Goal: Task Accomplishment & Management: Manage account settings

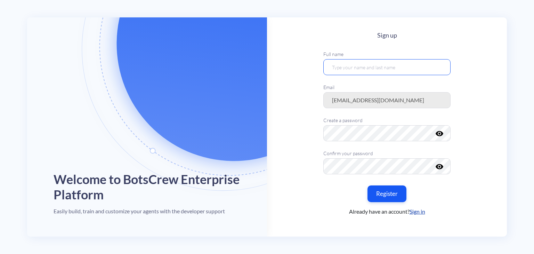
click at [377, 62] on input "text" at bounding box center [386, 67] width 127 height 16
type input "azabogdan"
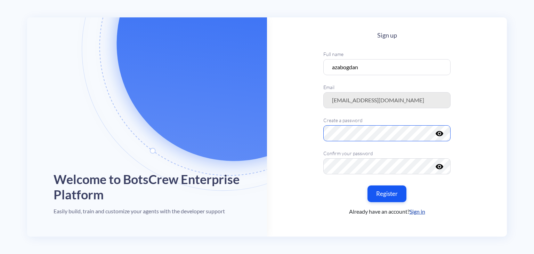
click at [300, 124] on main "Sign up Full name azabogdan Email azabogdan@gmail.com Create a password visibil…" at bounding box center [387, 126] width 240 height 219
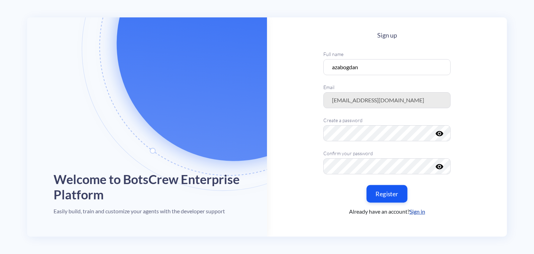
click at [396, 194] on button "Register" at bounding box center [386, 193] width 41 height 17
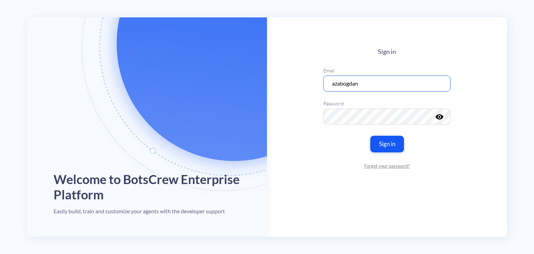
click at [370, 82] on input "azabogdan" at bounding box center [386, 83] width 127 height 16
drag, startPoint x: 370, startPoint y: 84, endPoint x: 291, endPoint y: 87, distance: 79.0
click at [291, 87] on main "Sign in Email azabogdan Password visibility Sign in Forgot your password?" at bounding box center [387, 126] width 240 height 219
type input "ф"
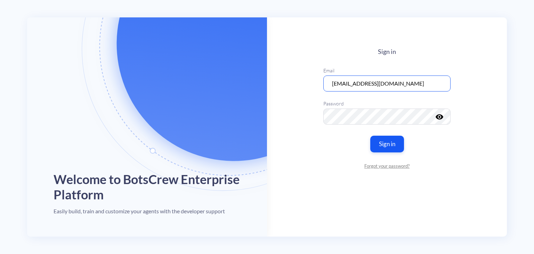
type input "azabogdan@gmail.com"
click at [488, 155] on main "Sign in Email azabogdan@gmail.com Password visibility Sign in Forgot your passw…" at bounding box center [387, 126] width 240 height 219
click at [387, 147] on button "Sign in" at bounding box center [386, 143] width 35 height 17
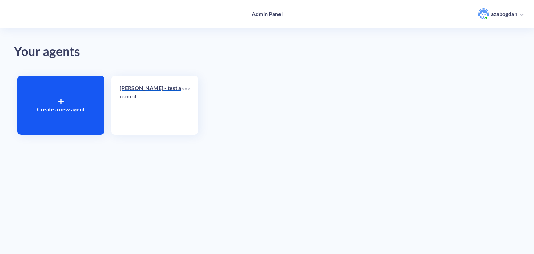
click at [138, 108] on link "BOGDAN - test account" at bounding box center [151, 105] width 63 height 42
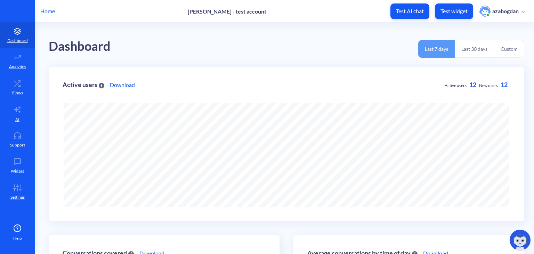
scroll to position [253, 534]
click at [23, 88] on link "Flows" at bounding box center [17, 87] width 35 height 26
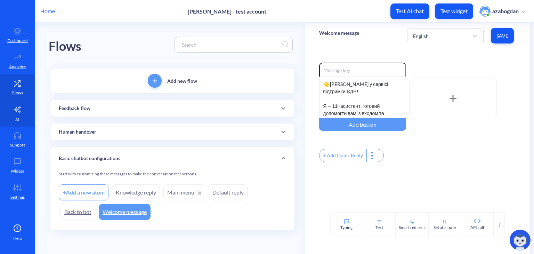
click at [17, 109] on icon at bounding box center [16, 109] width 4 height 4
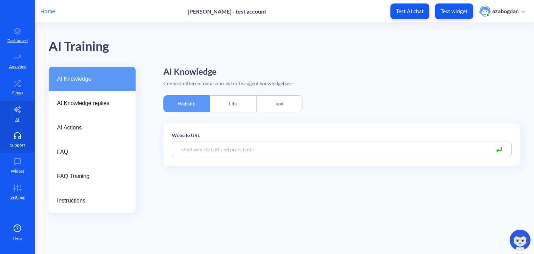
click at [16, 133] on icon at bounding box center [17, 135] width 14 height 7
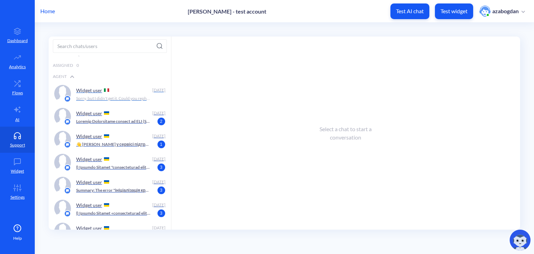
scroll to position [29, 0]
click at [114, 112] on div "Widget user" at bounding box center [112, 113] width 73 height 10
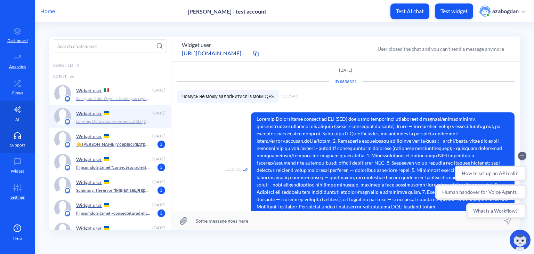
click at [17, 107] on icon at bounding box center [17, 109] width 7 height 6
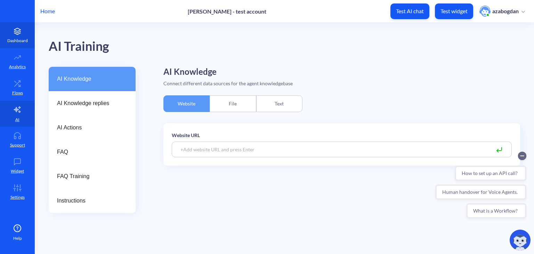
click at [19, 39] on p "Dashboard" at bounding box center [17, 41] width 21 height 6
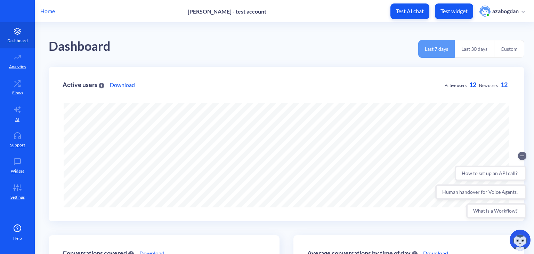
scroll to position [253, 534]
click at [414, 10] on p "Test AI chat" at bounding box center [410, 11] width 28 height 7
click at [451, 9] on p "Test widget" at bounding box center [454, 11] width 27 height 7
click at [502, 16] on span "azabogdan" at bounding box center [502, 11] width 46 height 11
click at [17, 187] on icon at bounding box center [17, 187] width 14 height 7
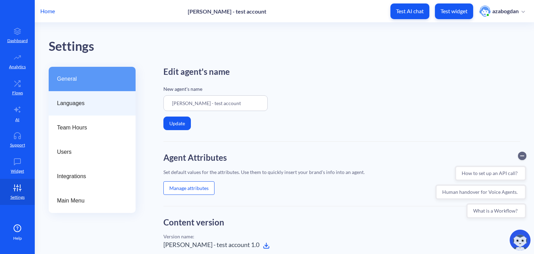
click at [87, 102] on span "Languages" at bounding box center [89, 103] width 65 height 8
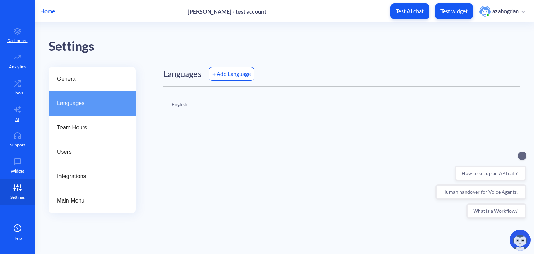
click at [183, 102] on p "English" at bounding box center [180, 103] width 16 height 7
click at [224, 75] on div "+ Add Language" at bounding box center [232, 74] width 46 height 14
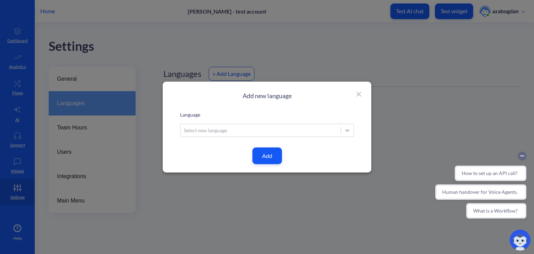
click at [345, 128] on icon at bounding box center [347, 130] width 7 height 7
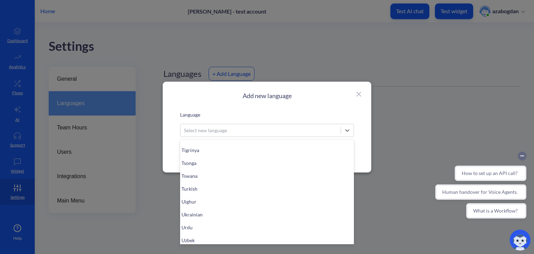
scroll to position [1618, 0]
click at [237, 217] on div "Ukrainian" at bounding box center [267, 214] width 174 height 13
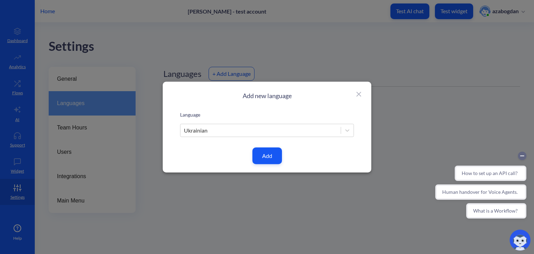
click at [265, 161] on button "Add" at bounding box center [267, 155] width 30 height 17
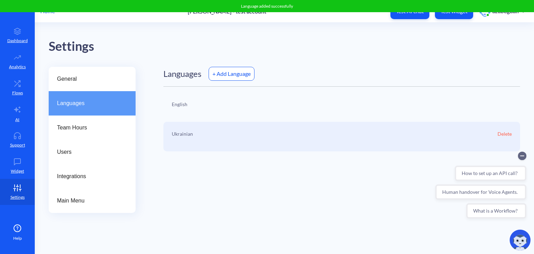
click at [331, 134] on div "Ukrainian Delete" at bounding box center [341, 137] width 357 height 30
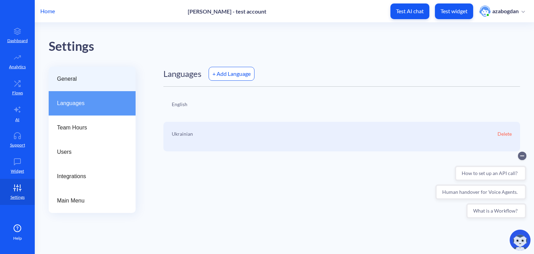
click at [92, 79] on span "General" at bounding box center [89, 79] width 65 height 8
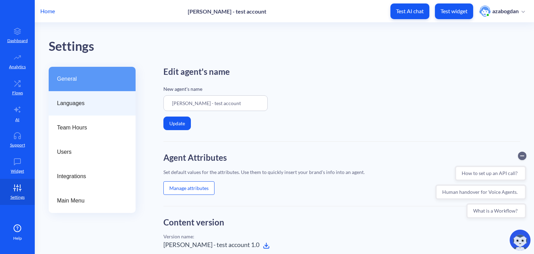
click at [71, 108] on div "Languages" at bounding box center [92, 103] width 87 height 24
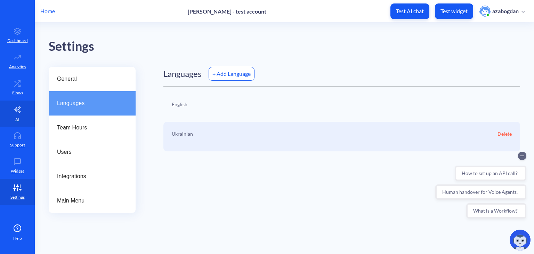
click at [20, 122] on link "AI" at bounding box center [17, 113] width 35 height 26
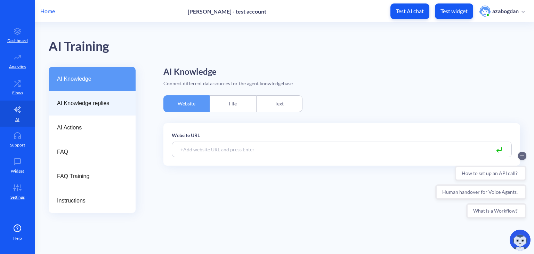
click at [88, 103] on span "AI Knowledge replies" at bounding box center [89, 103] width 65 height 8
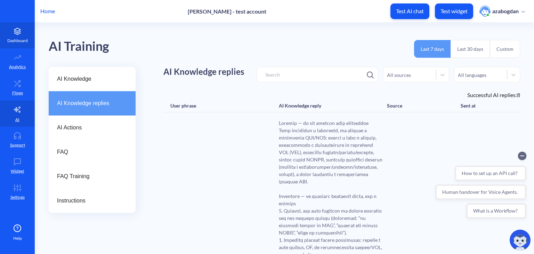
click at [19, 39] on p "Dashboard" at bounding box center [17, 41] width 21 height 6
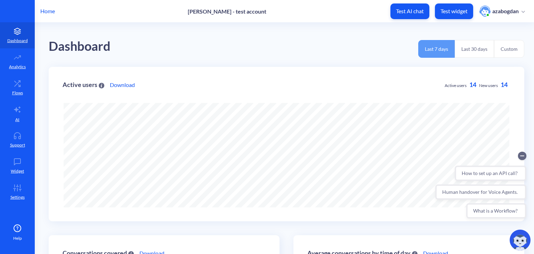
scroll to position [253, 534]
click at [10, 61] on link "Analytics" at bounding box center [17, 61] width 35 height 26
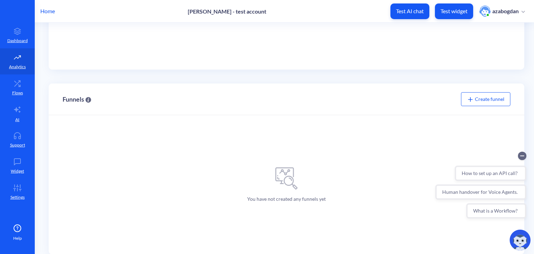
scroll to position [225, 0]
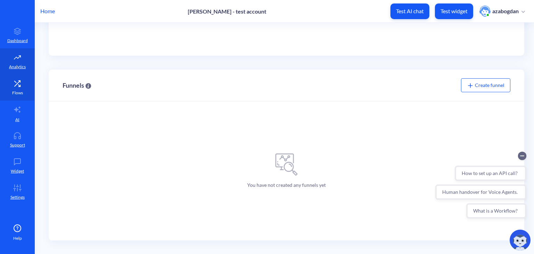
click at [22, 91] on p "Flows" at bounding box center [17, 93] width 11 height 6
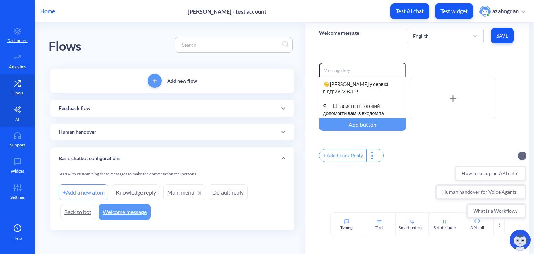
click at [19, 107] on icon at bounding box center [17, 109] width 7 height 6
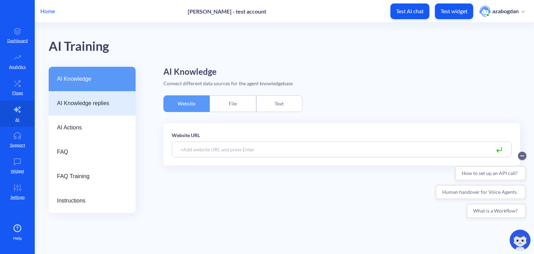
click at [89, 99] on span "AI Knowledge replies" at bounding box center [89, 103] width 65 height 8
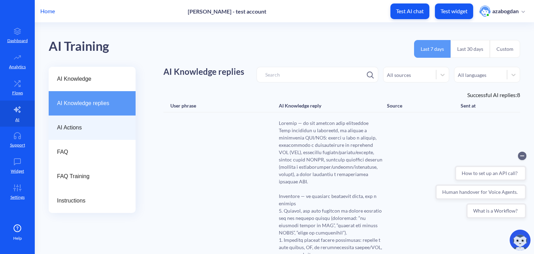
click at [77, 130] on span "AI Actions" at bounding box center [89, 127] width 65 height 8
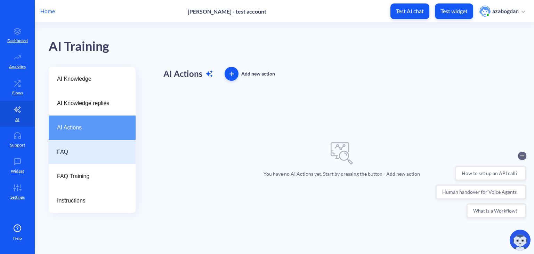
click at [71, 146] on div "FAQ" at bounding box center [92, 152] width 87 height 24
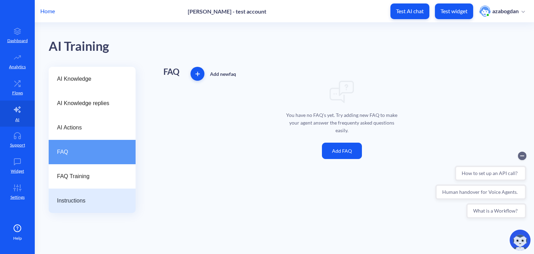
click at [75, 195] on div "Instructions" at bounding box center [92, 200] width 87 height 24
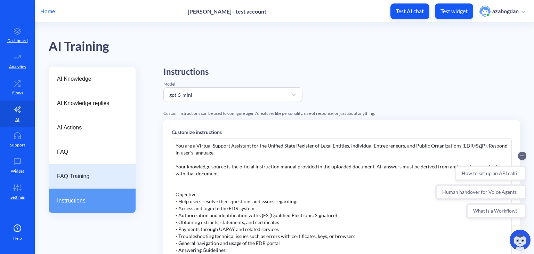
click at [85, 180] on span "FAQ Training" at bounding box center [89, 176] width 65 height 8
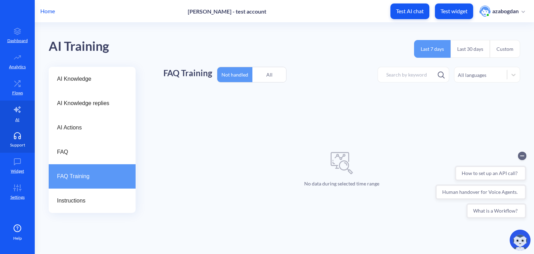
click at [15, 137] on icon at bounding box center [17, 135] width 14 height 7
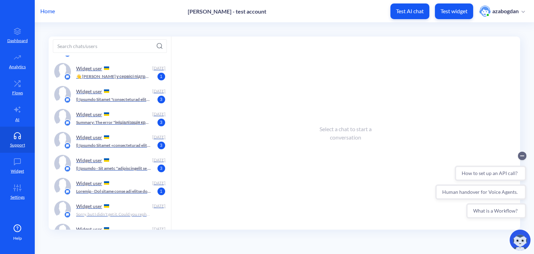
scroll to position [184, 0]
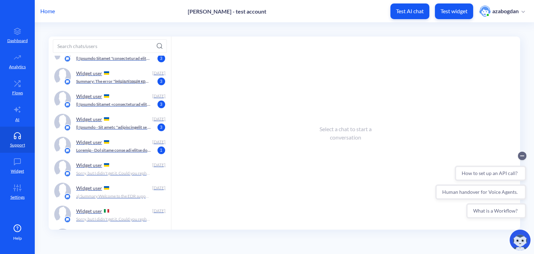
click at [92, 127] on p at bounding box center [113, 127] width 75 height 6
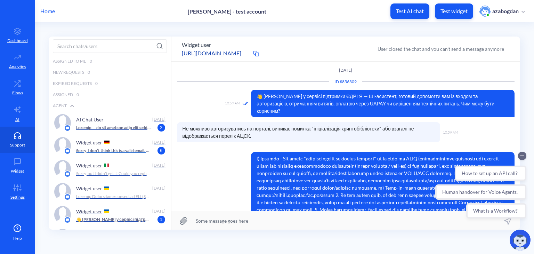
click at [125, 146] on div "Widget user" at bounding box center [112, 142] width 73 height 10
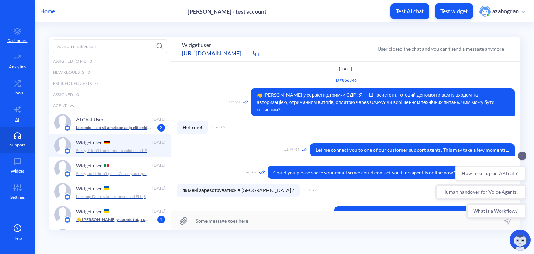
scroll to position [7, 0]
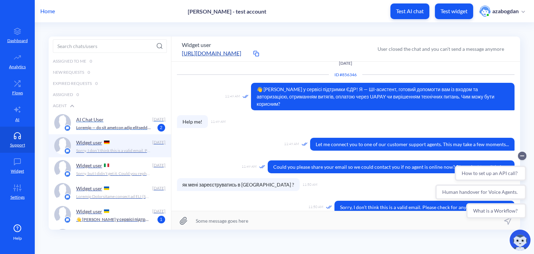
click at [120, 127] on p at bounding box center [113, 127] width 75 height 6
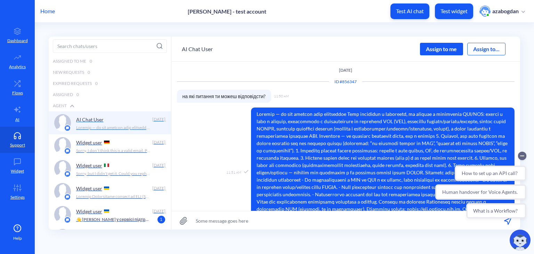
click at [91, 120] on p "AI Chat User" at bounding box center [89, 119] width 27 height 6
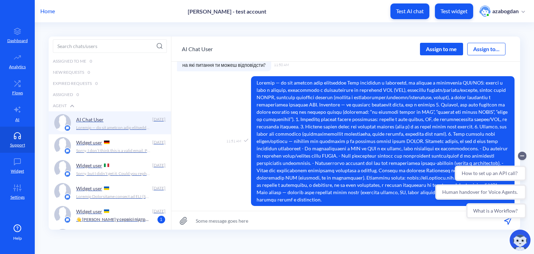
click at [234, 223] on input at bounding box center [345, 220] width 349 height 19
type input "G"
type input "П"
type input "ю"
type input "."
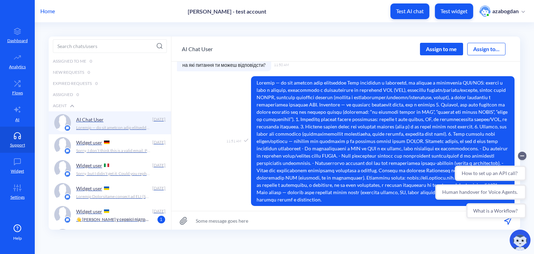
type input "."
type input "ю"
type input "."
type input "/"
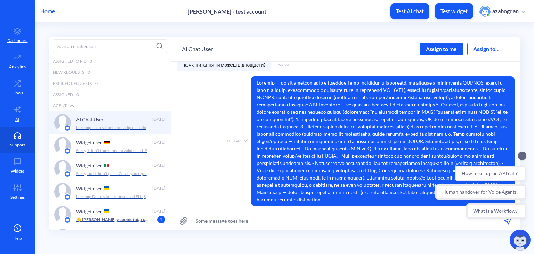
click at [183, 225] on label at bounding box center [183, 220] width 24 height 19
click at [0, 0] on input "file" at bounding box center [0, 0] width 0 height 0
click at [277, 224] on input at bounding box center [345, 220] width 349 height 19
type input "Привіт"
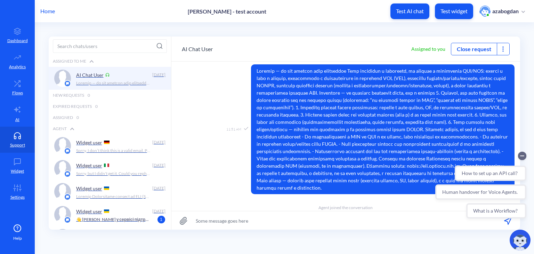
scroll to position [70, 0]
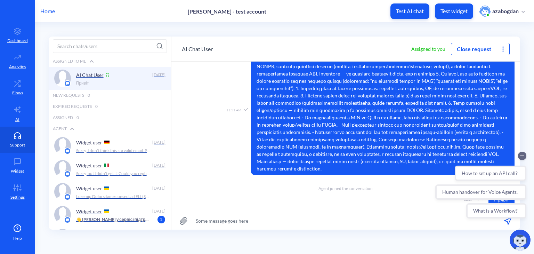
drag, startPoint x: 15, startPoint y: 33, endPoint x: 107, endPoint y: 14, distance: 94.4
click at [107, 14] on div "Home BOGDAN - test account Test AI chat Test widget azabogdan" at bounding box center [267, 11] width 534 height 22
click at [18, 167] on link "Widget" at bounding box center [17, 166] width 35 height 26
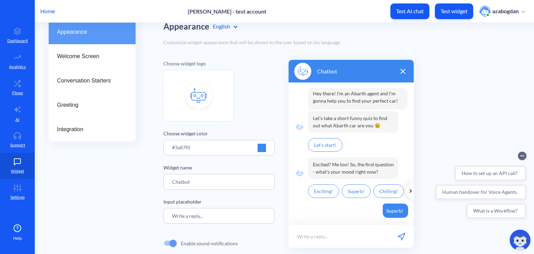
scroll to position [47, 0]
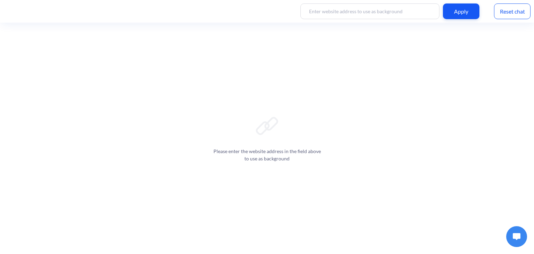
click at [515, 231] on button at bounding box center [516, 236] width 21 height 21
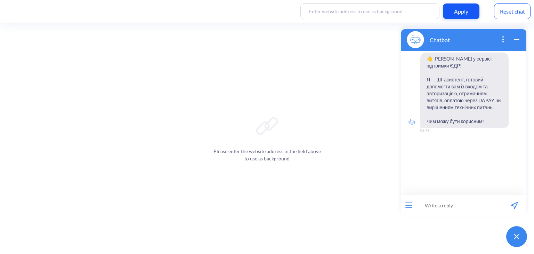
click at [406, 201] on div at bounding box center [408, 205] width 15 height 21
click at [412, 207] on button "open menu" at bounding box center [408, 205] width 7 height 6
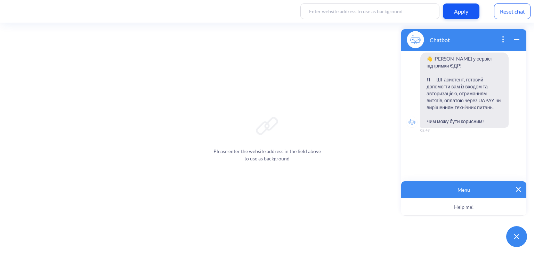
click at [433, 195] on div "Menu" at bounding box center [463, 189] width 125 height 17
click at [451, 208] on button "Help me!" at bounding box center [463, 206] width 125 height 17
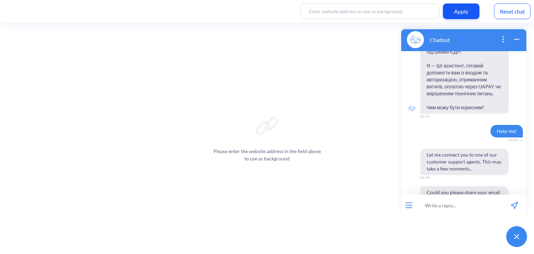
scroll to position [51, 0]
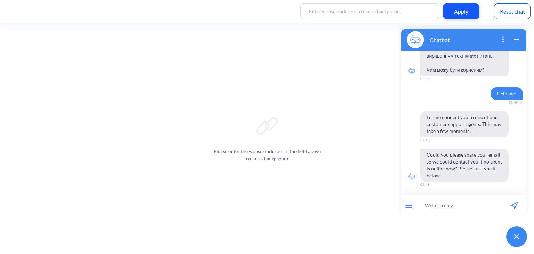
click at [447, 210] on input at bounding box center [460, 205] width 86 height 21
type input "як мені зареєструватись в [GEOGRAPHIC_DATA] ?"
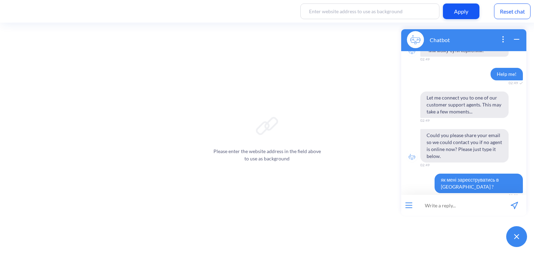
scroll to position [113, 0]
